Goal: Use online tool/utility

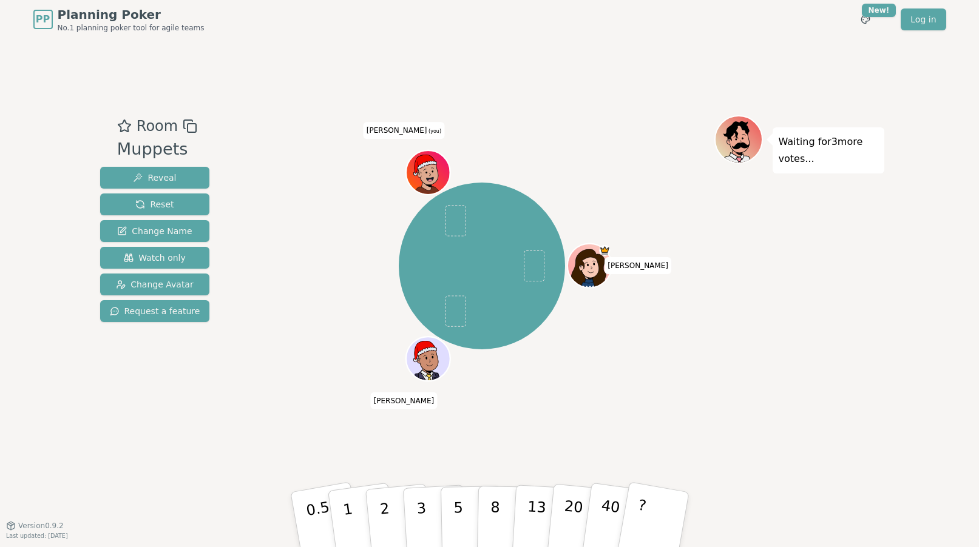
click at [434, 175] on icon at bounding box center [425, 166] width 43 height 22
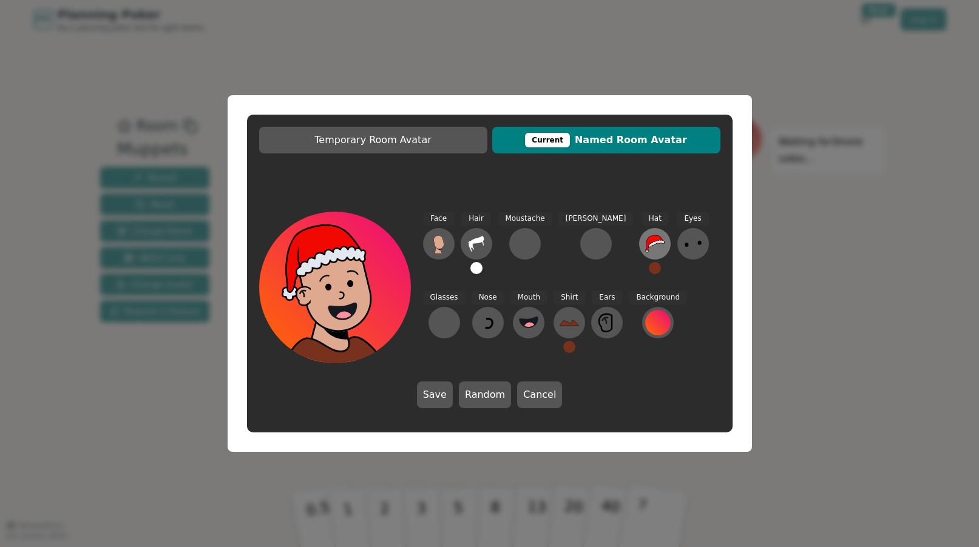
click at [645, 235] on icon at bounding box center [654, 243] width 19 height 19
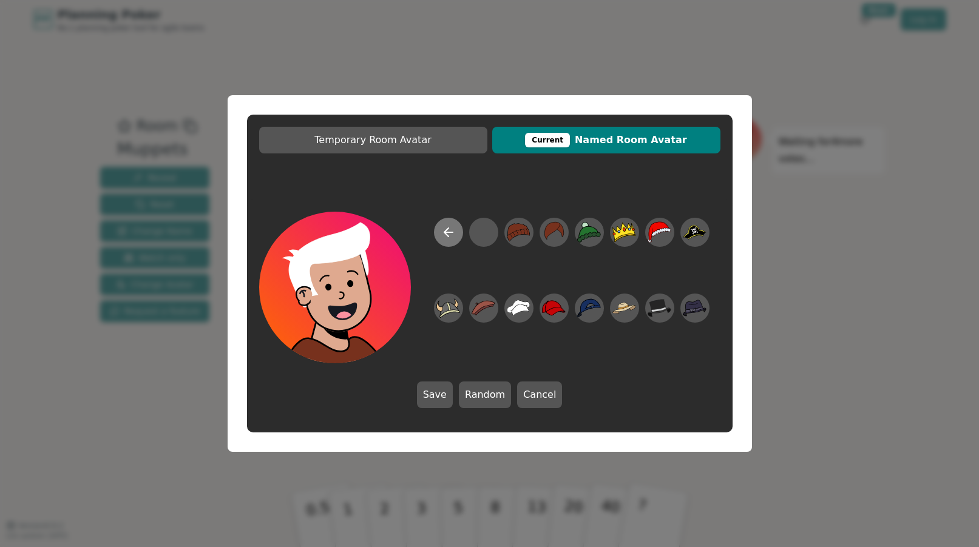
click at [443, 229] on icon at bounding box center [448, 232] width 15 height 15
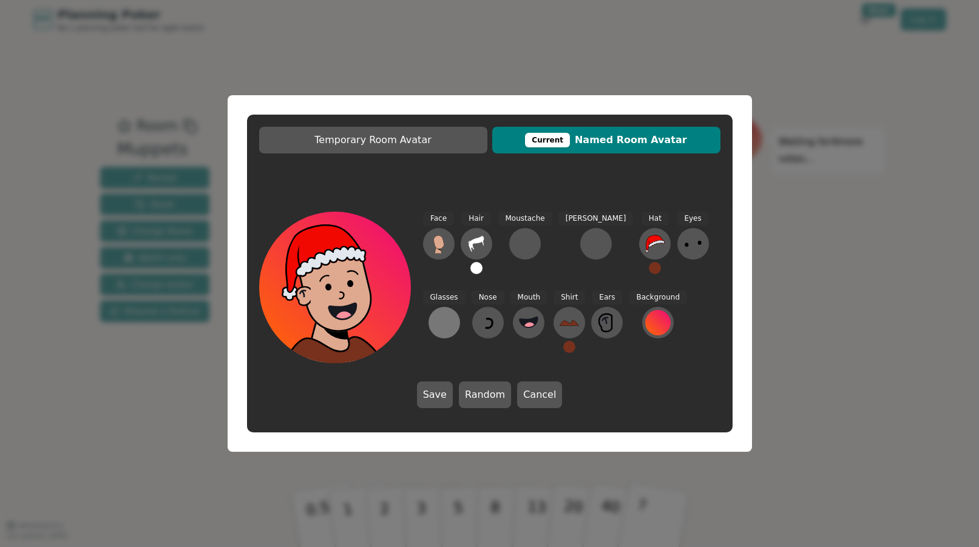
click at [454, 313] on div at bounding box center [444, 322] width 19 height 19
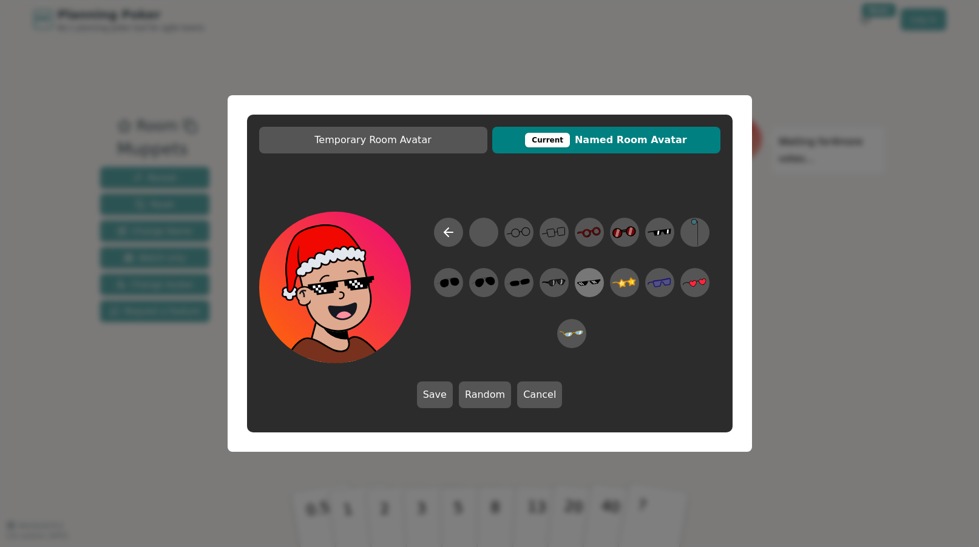
click at [583, 285] on icon at bounding box center [583, 285] width 1 height 1
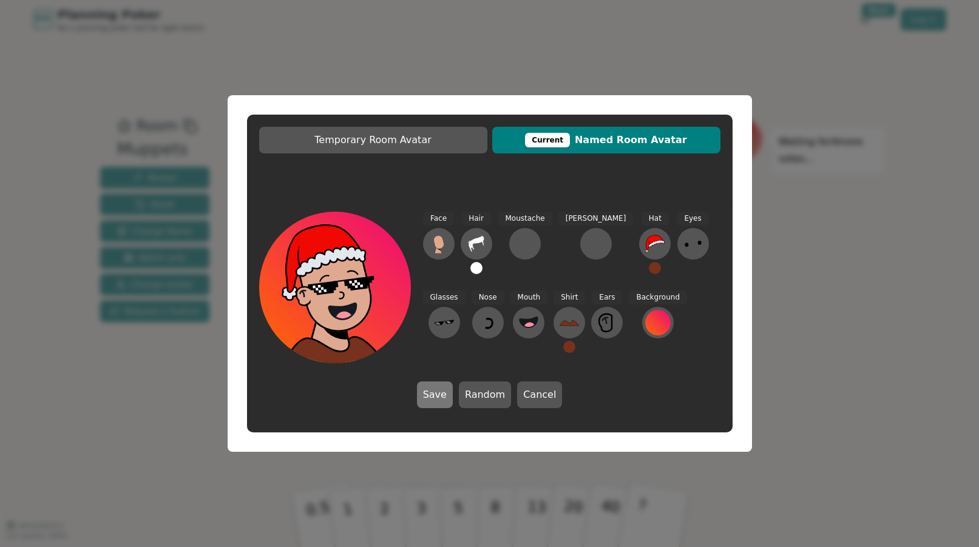
click at [433, 395] on button "Save" at bounding box center [435, 395] width 36 height 27
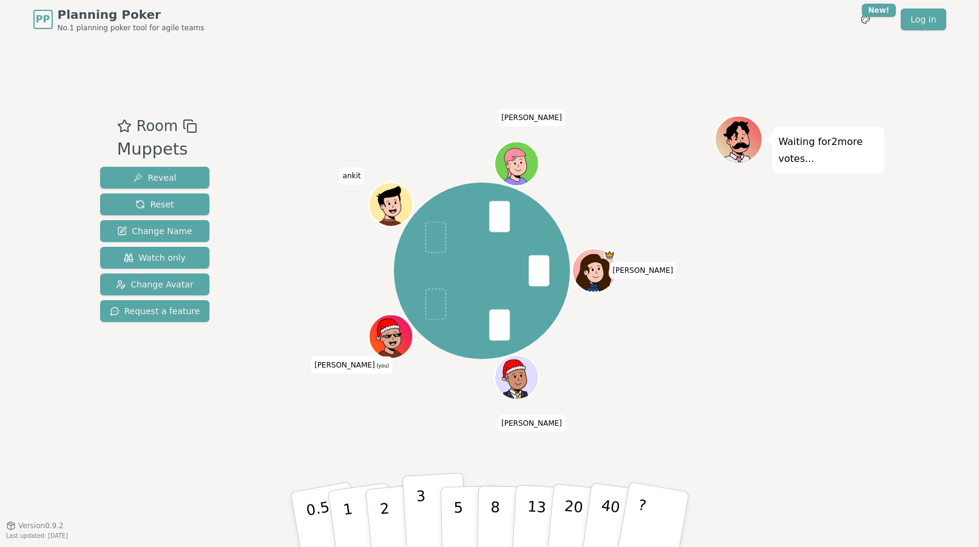
click at [408, 504] on button "3" at bounding box center [435, 520] width 66 height 95
click at [391, 509] on button "2" at bounding box center [398, 520] width 69 height 97
click at [387, 511] on p "2" at bounding box center [386, 522] width 16 height 66
click at [377, 520] on button "2" at bounding box center [398, 520] width 69 height 97
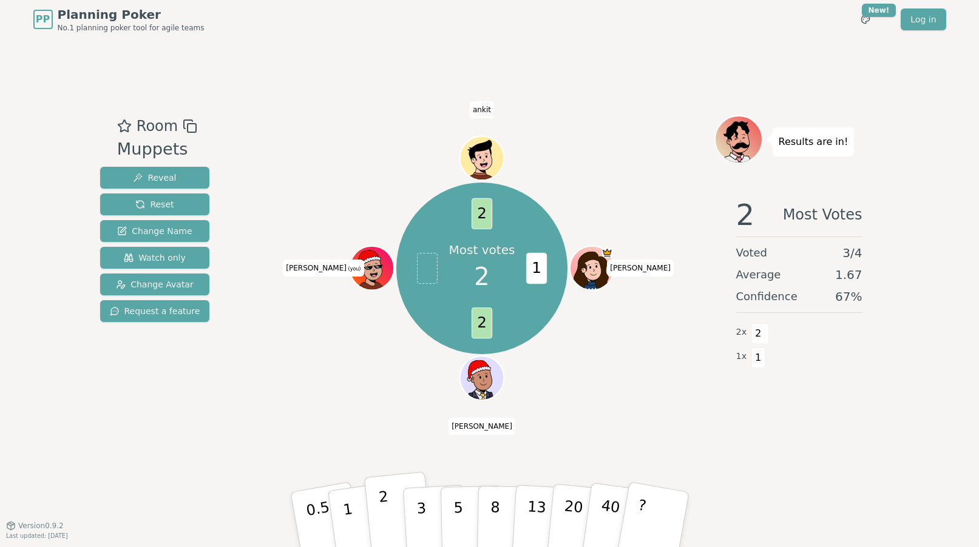
click at [383, 513] on p "2" at bounding box center [386, 522] width 16 height 66
